Goal: Information Seeking & Learning: Learn about a topic

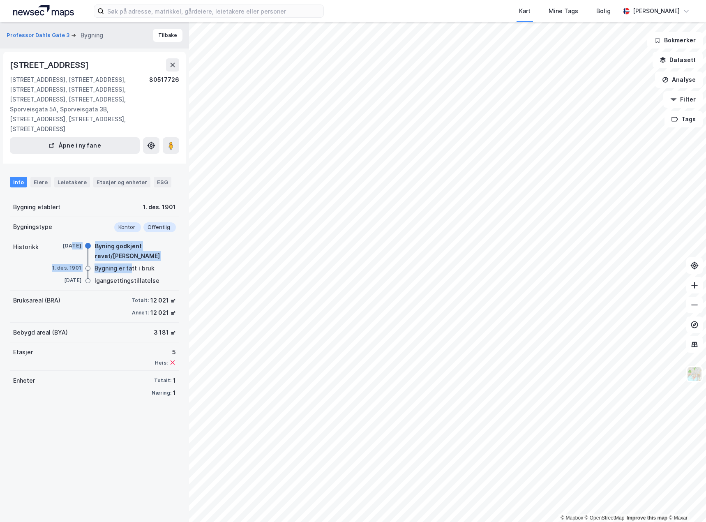
drag, startPoint x: 69, startPoint y: 236, endPoint x: 130, endPoint y: 260, distance: 65.7
click at [130, 260] on div "[DATE] Byning godkjent revet/brent [DATE] Bygning er tatt i bruk [DATE] Igangse…" at bounding box center [111, 264] width 127 height 44
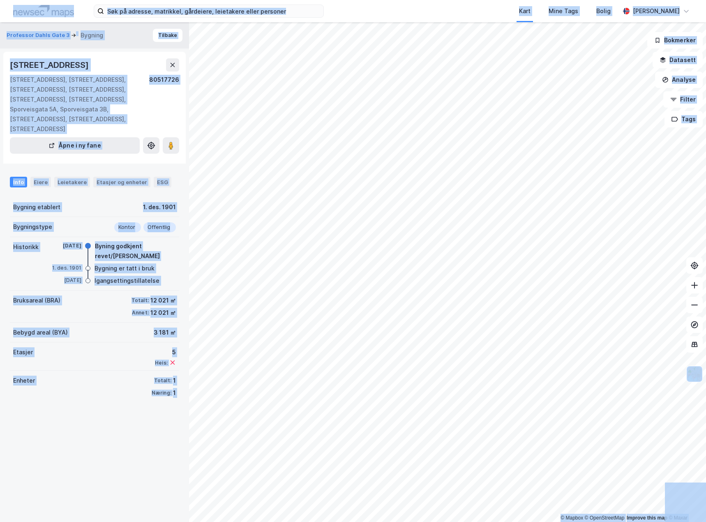
click at [134, 263] on div "Bygning er tatt i bruk" at bounding box center [125, 268] width 60 height 10
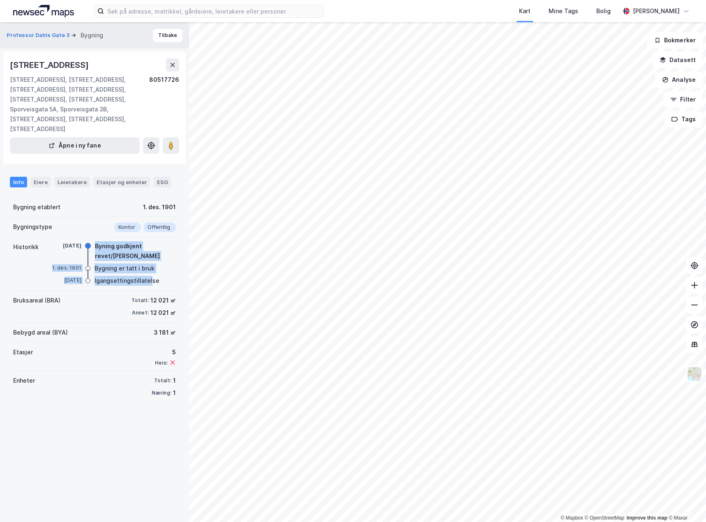
drag, startPoint x: 149, startPoint y: 270, endPoint x: 79, endPoint y: 246, distance: 73.4
click at [79, 246] on div "[DATE] Byning godkjent revet/brent [DATE] Bygning er tatt i bruk [DATE] Igangse…" at bounding box center [111, 264] width 127 height 44
click at [79, 246] on div "[DATE]" at bounding box center [64, 245] width 33 height 7
drag, startPoint x: 46, startPoint y: 238, endPoint x: 131, endPoint y: 263, distance: 88.8
click at [130, 263] on div "Historikk [DATE] Byning godkjent revet/brent [DATE] Bygning er tatt i bruk [DAT…" at bounding box center [94, 263] width 169 height 53
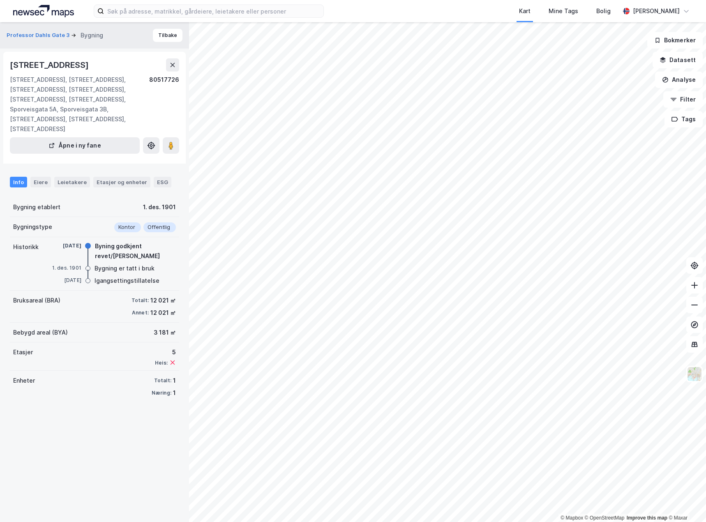
click at [132, 264] on div "[DATE] Byning godkjent revet/brent [DATE] Bygning er tatt i bruk [DATE] Igangse…" at bounding box center [111, 264] width 127 height 44
drag, startPoint x: 138, startPoint y: 253, endPoint x: 122, endPoint y: 244, distance: 17.7
click at [80, 242] on div "[DATE] Byning godkjent revet/brent [DATE] Bygning er tatt i bruk [DATE] Igangse…" at bounding box center [111, 264] width 127 height 44
click at [128, 246] on div "Byning godkjent revet/[PERSON_NAME]" at bounding box center [135, 251] width 81 height 20
click at [122, 263] on div "Bygning er tatt i bruk" at bounding box center [125, 268] width 60 height 10
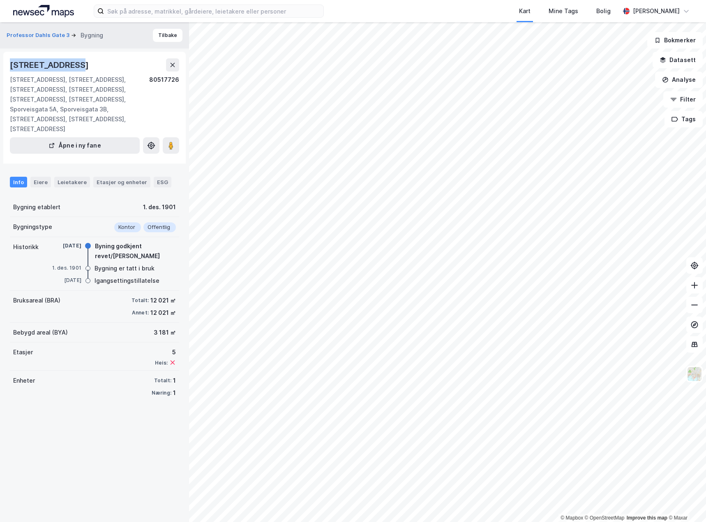
drag, startPoint x: 67, startPoint y: 66, endPoint x: 9, endPoint y: 67, distance: 57.2
click at [9, 67] on div "Pilestredet 75B, [GEOGRAPHIC_DATA][STREET_ADDRESS][STREET_ADDRESS][STREET_ADDRE…" at bounding box center [94, 108] width 182 height 112
copy div "Pilestredet 75B"
